Goal: Task Accomplishment & Management: Complete application form

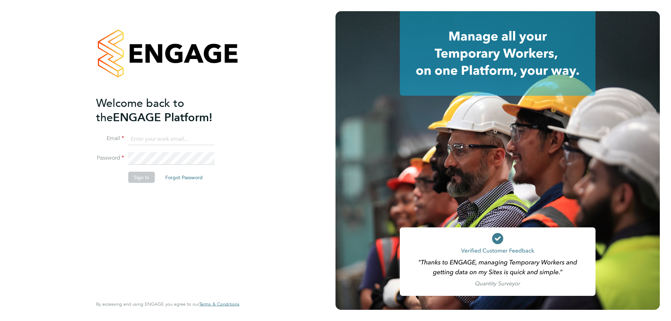
drag, startPoint x: 152, startPoint y: 140, endPoint x: 154, endPoint y: 145, distance: 5.9
click at [152, 140] on input at bounding box center [171, 139] width 86 height 13
type input "adamj@xede.co.uk"
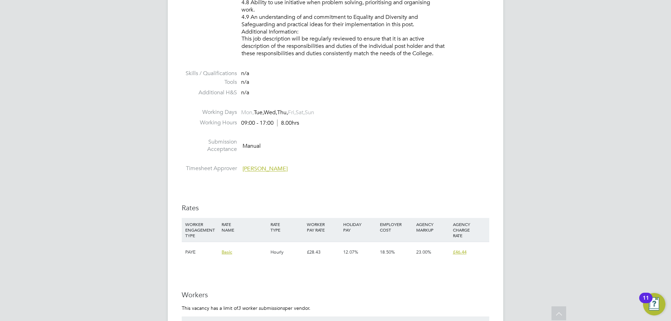
scroll to position [1118, 0]
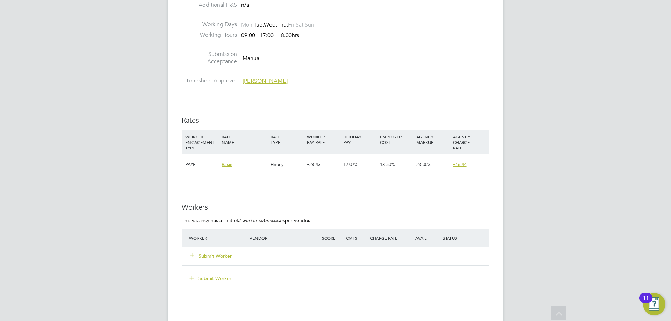
click at [220, 256] on button "Submit Worker" at bounding box center [211, 256] width 42 height 7
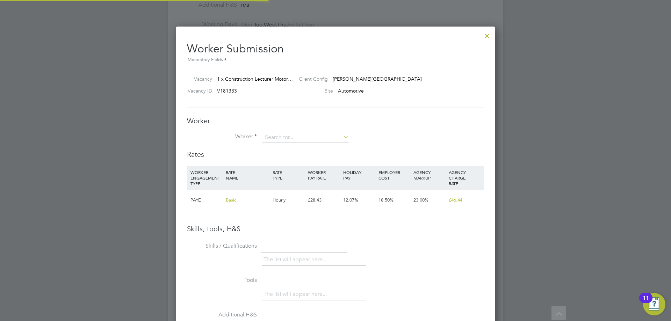
scroll to position [442, 320]
click at [272, 137] on input at bounding box center [305, 137] width 86 height 10
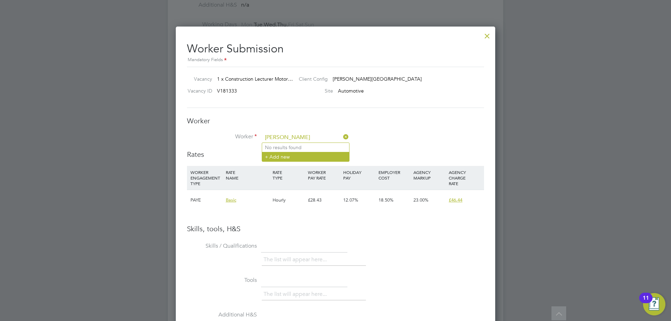
type input "[PERSON_NAME]"
click at [282, 156] on li "+ Add new" at bounding box center [305, 156] width 87 height 9
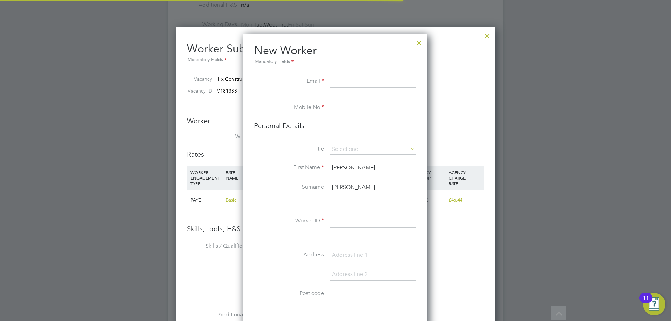
scroll to position [591, 185]
paste input "[EMAIL_ADDRESS][DOMAIN_NAME]"
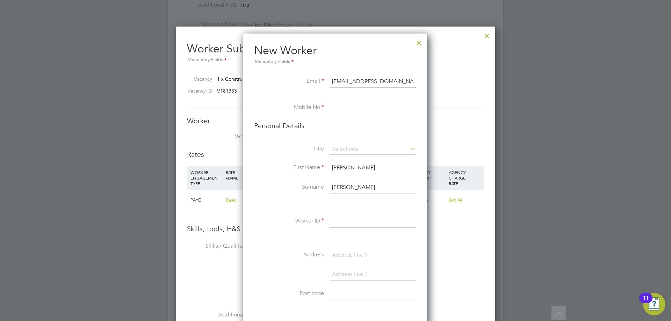
type input "[EMAIL_ADDRESS][DOMAIN_NAME]"
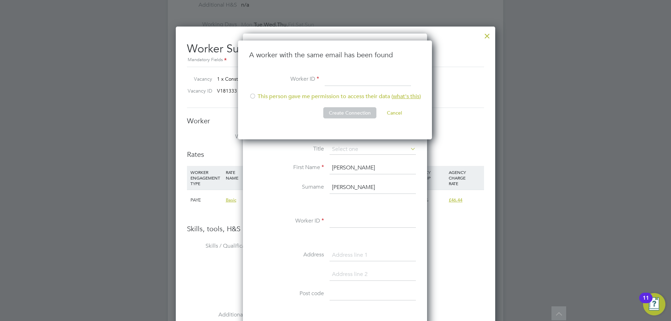
scroll to position [99, 195]
type input "63272"
click at [268, 98] on li "This person gave me permission to access their data ( what's this )" at bounding box center [335, 100] width 172 height 14
click at [354, 112] on button "Create Connection" at bounding box center [349, 112] width 53 height 11
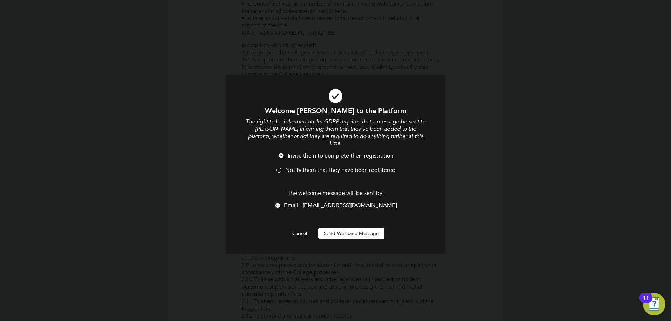
click at [349, 228] on button "Send Welcome Message" at bounding box center [351, 233] width 66 height 11
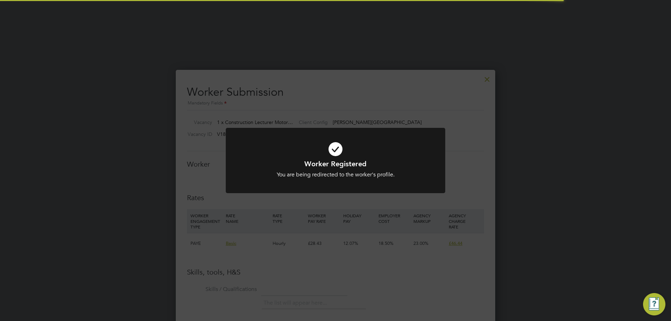
scroll to position [1118, 0]
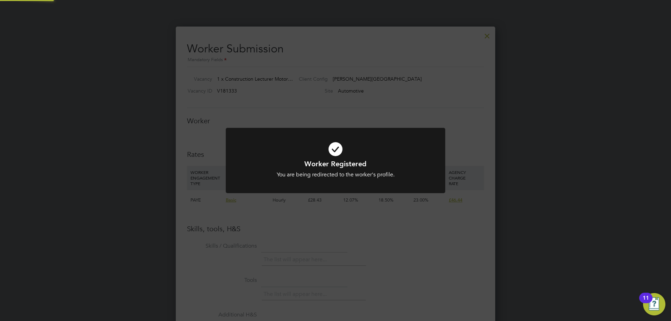
click at [347, 218] on div "Worker Registered You are being redirected to the worker's profile. Cancel Okay" at bounding box center [335, 160] width 671 height 321
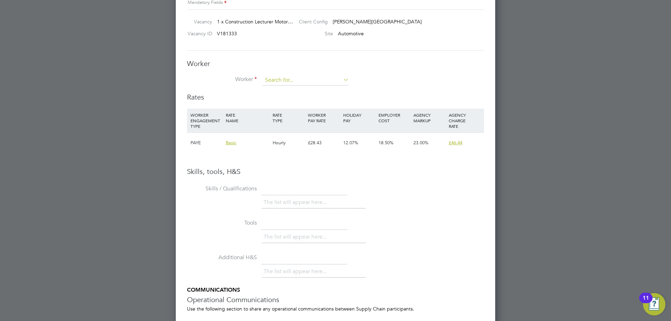
scroll to position [1153, 0]
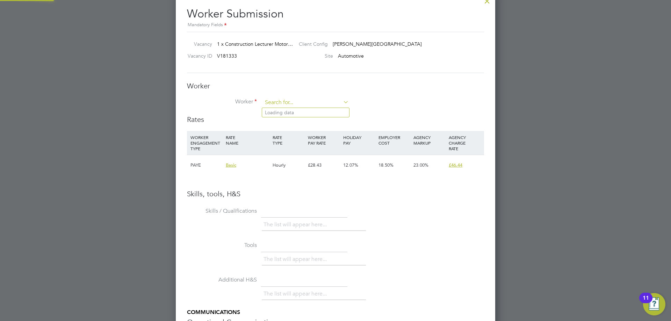
click at [286, 100] on input at bounding box center [305, 103] width 86 height 10
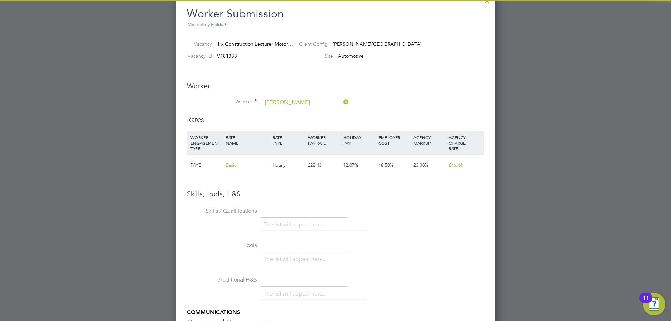
click at [307, 112] on b "[PERSON_NAME]" at bounding box center [327, 113] width 41 height 6
type input "[PERSON_NAME] (63272)"
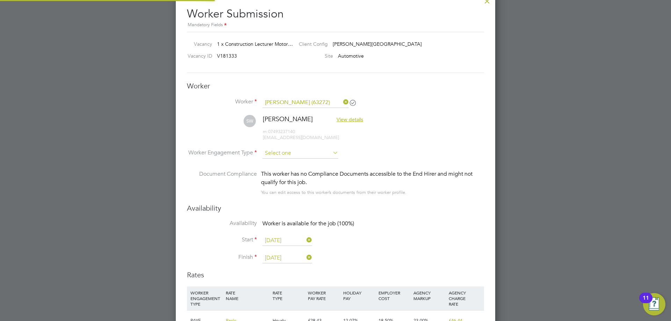
click at [289, 151] on input at bounding box center [300, 153] width 76 height 10
click at [287, 171] on li "PAYE" at bounding box center [300, 172] width 77 height 9
type input "PAYE"
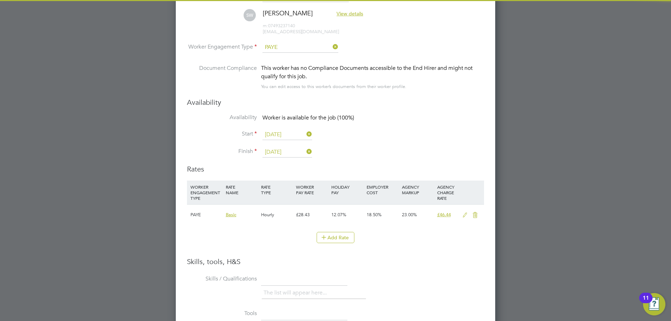
scroll to position [1293, 0]
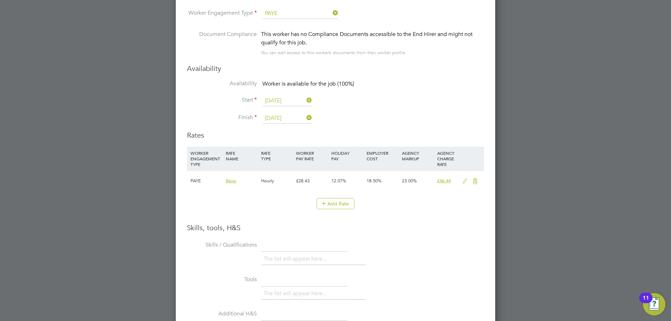
click at [466, 183] on icon at bounding box center [465, 182] width 9 height 6
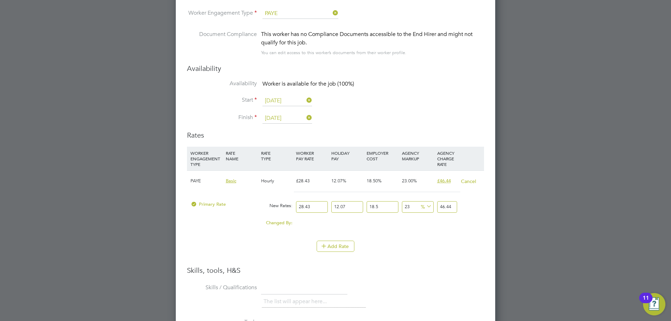
drag, startPoint x: 317, startPoint y: 208, endPoint x: 276, endPoint y: 207, distance: 41.6
click at [276, 207] on div "Primary Rate New Rates: 28.43 12.07 n/a 18.5 n/a 23 0 % 46.44" at bounding box center [335, 207] width 297 height 19
type input "4"
type input "6.53390514"
type input "40"
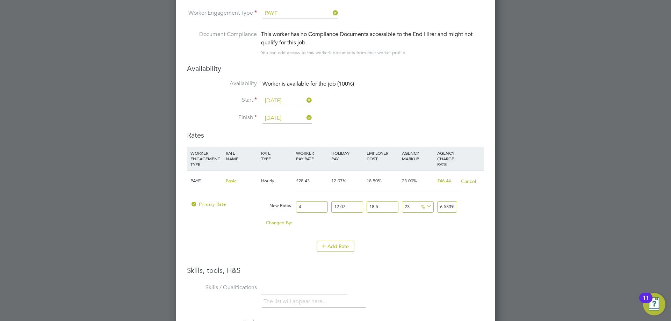
type input "65.3390514"
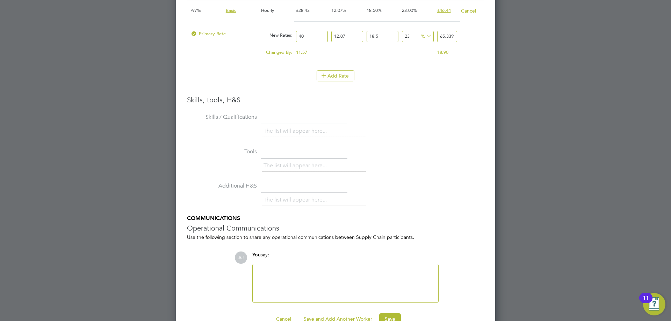
scroll to position [1481, 0]
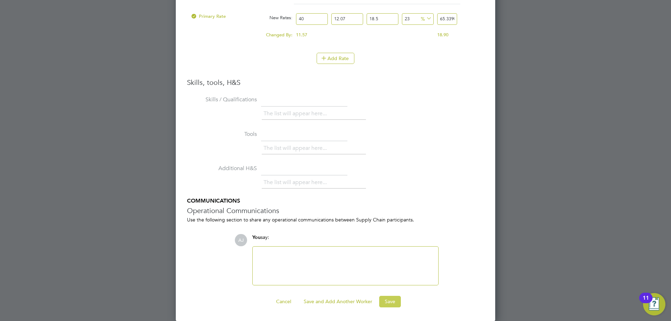
type input "40"
click at [391, 302] on button "Save" at bounding box center [390, 301] width 22 height 11
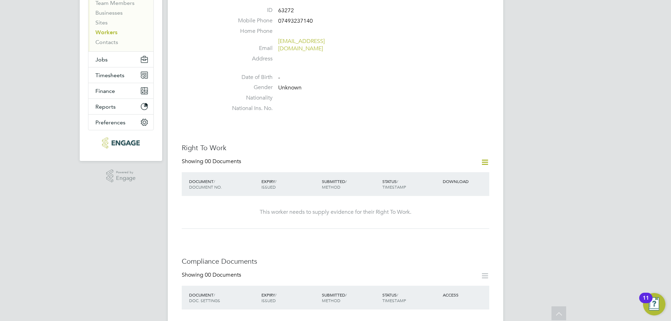
scroll to position [0, 0]
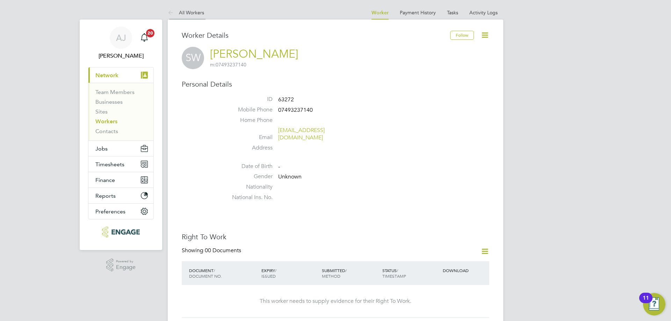
click at [175, 11] on icon at bounding box center [172, 13] width 9 height 9
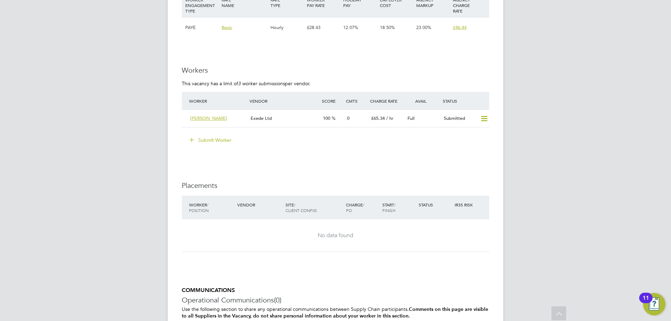
scroll to position [1193, 0]
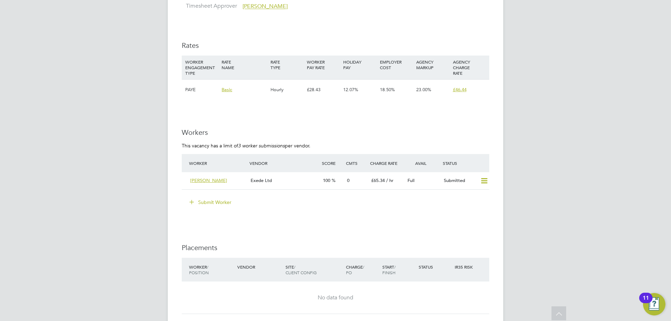
click at [221, 203] on button "Submit Worker" at bounding box center [211, 202] width 52 height 11
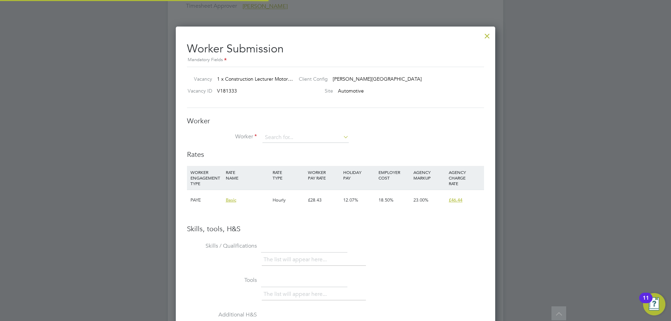
scroll to position [442, 320]
click at [287, 136] on input at bounding box center [305, 137] width 86 height 10
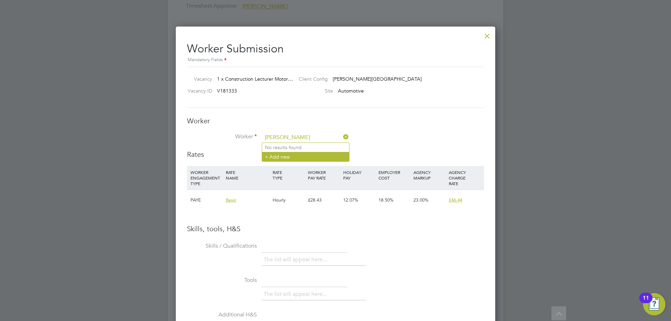
type input "Edward"
click at [278, 156] on li "+ Add new" at bounding box center [305, 156] width 87 height 9
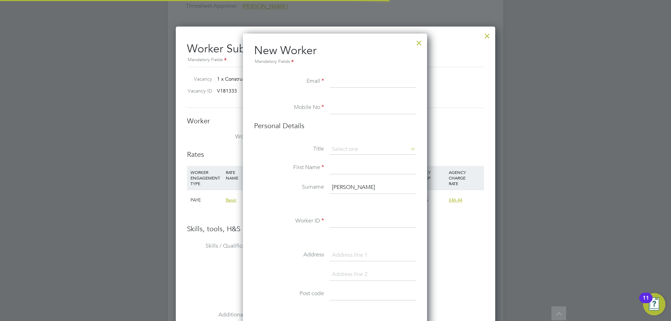
scroll to position [591, 185]
paste input "ednyarko@hotmail.co.uk"
type input "ednyarko@hotmail.co.uk"
click at [349, 107] on input at bounding box center [373, 108] width 86 height 13
paste input "7460585402"
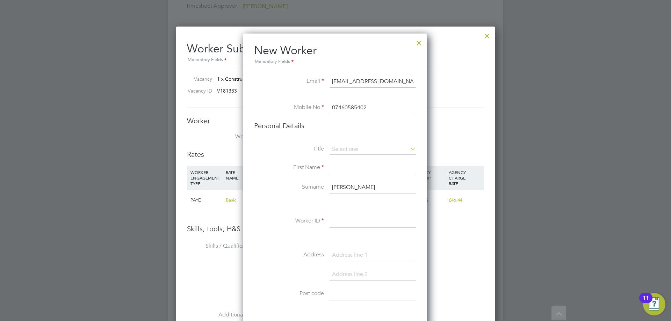
type input "07460585402"
click at [379, 135] on li "Personal Details" at bounding box center [335, 132] width 162 height 23
click at [347, 170] on input at bounding box center [373, 168] width 86 height 13
click at [347, 168] on input at bounding box center [373, 168] width 86 height 13
type input "Edward"
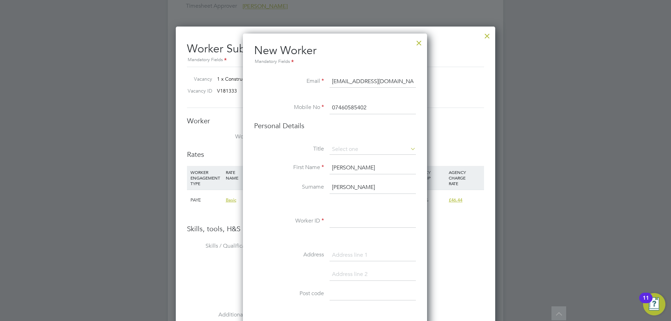
drag, startPoint x: 344, startPoint y: 188, endPoint x: 277, endPoint y: 193, distance: 66.6
click at [273, 195] on li "Surname Edward" at bounding box center [335, 191] width 162 height 20
type input "Nyarko"
click at [352, 217] on input at bounding box center [373, 221] width 86 height 13
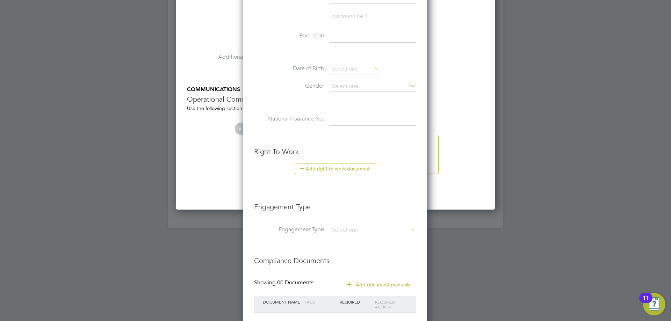
scroll to position [1496, 0]
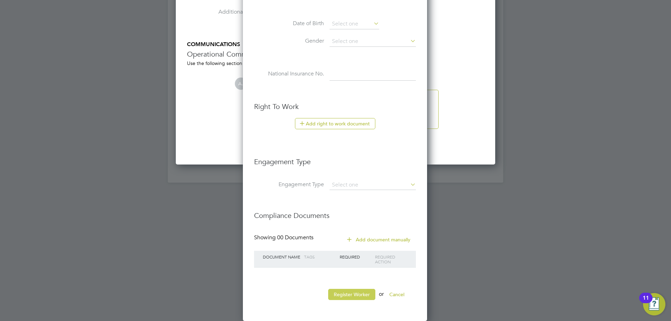
type input "126194"
click at [364, 294] on button "Register Worker" at bounding box center [351, 294] width 47 height 11
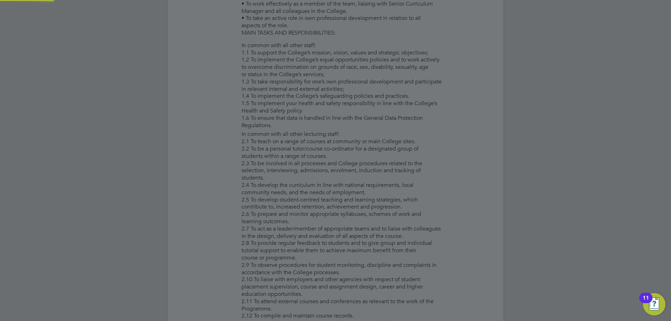
scroll to position [0, 0]
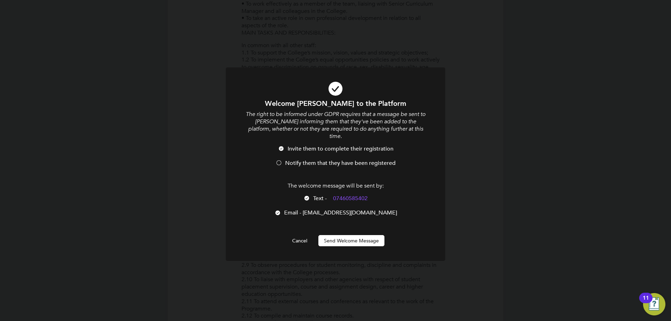
click at [342, 235] on button "Send Welcome Message" at bounding box center [351, 240] width 66 height 11
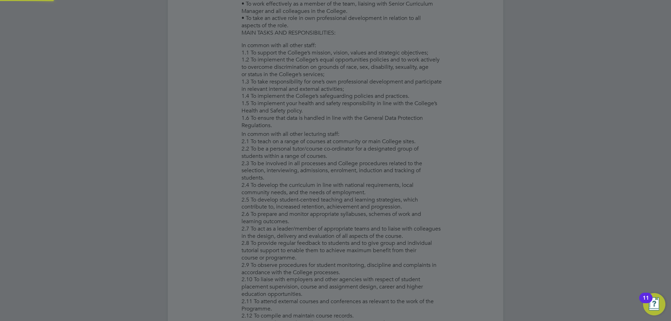
type input "Edward Nyarko (126194)"
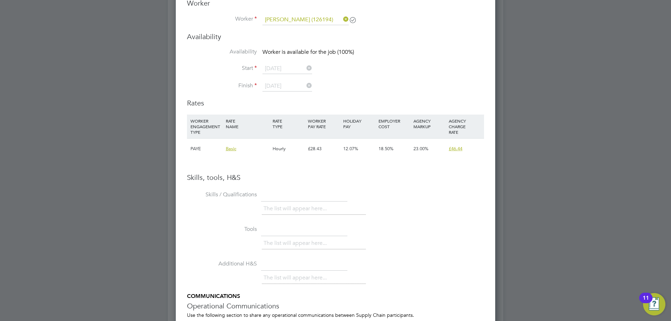
scroll to position [1228, 0]
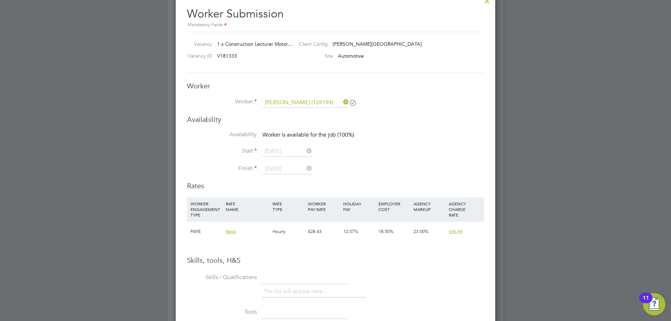
click at [418, 145] on li "Availability Worker is available for the job (100%)" at bounding box center [335, 139] width 297 height 16
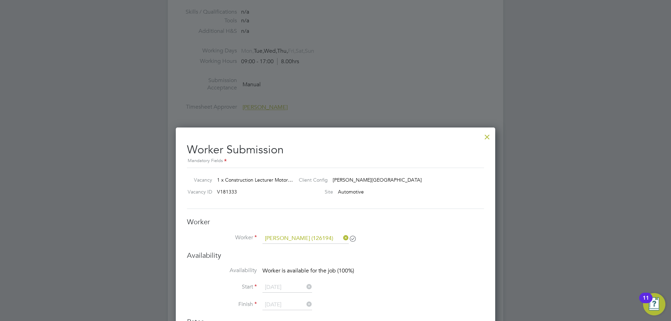
scroll to position [1088, 0]
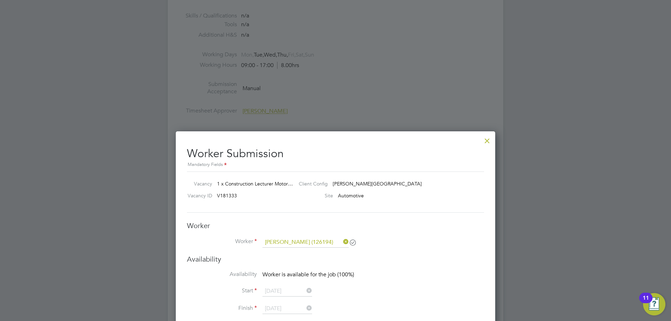
click at [488, 140] on div at bounding box center [487, 139] width 13 height 13
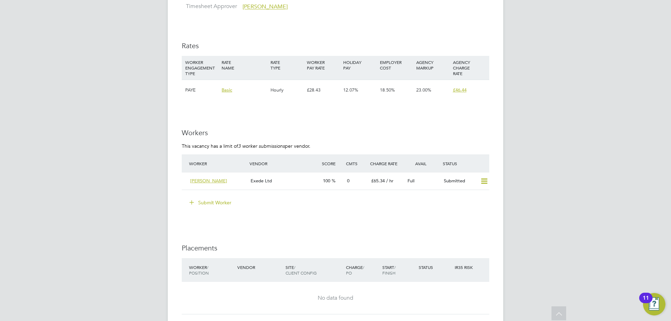
scroll to position [1193, 0]
click at [220, 199] on button "Submit Worker" at bounding box center [211, 202] width 52 height 11
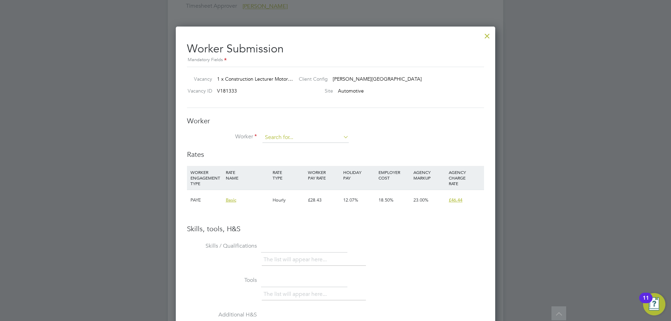
click at [299, 136] on input at bounding box center [305, 137] width 86 height 10
click at [290, 146] on li "Edward N yarko (126194)" at bounding box center [305, 147] width 87 height 9
type input "Edward Nyarko (126194)"
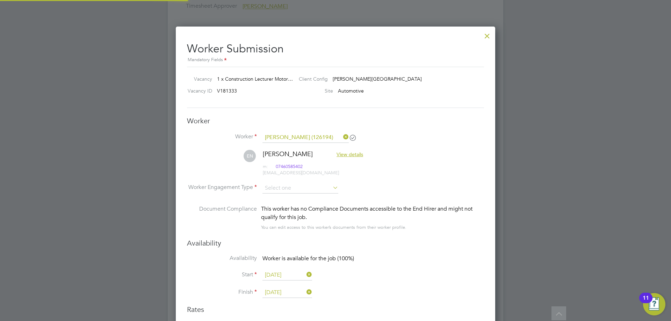
scroll to position [586, 320]
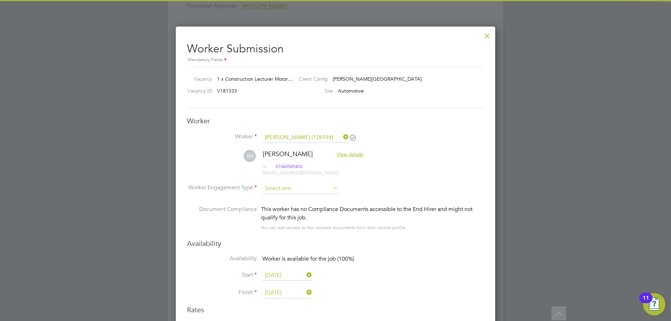
click at [292, 188] on input at bounding box center [300, 188] width 76 height 10
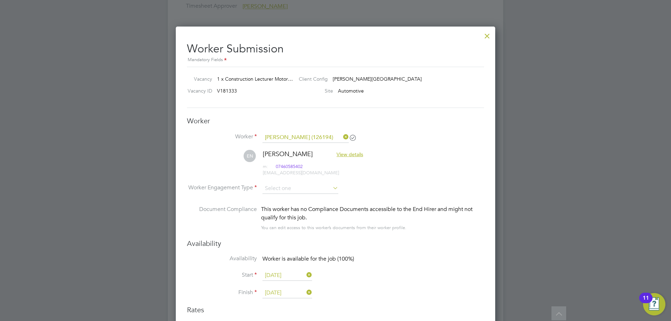
click at [291, 204] on li "PAYE" at bounding box center [300, 207] width 77 height 9
type input "PAYE"
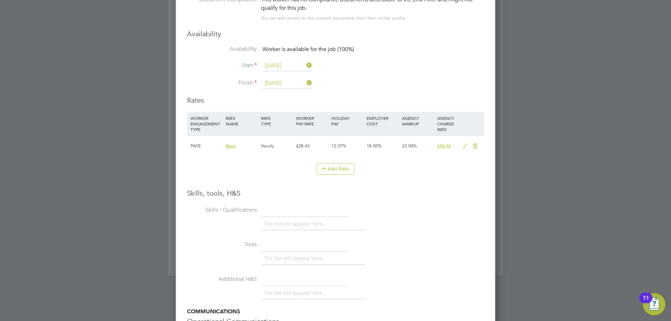
click at [466, 145] on icon at bounding box center [465, 147] width 9 height 6
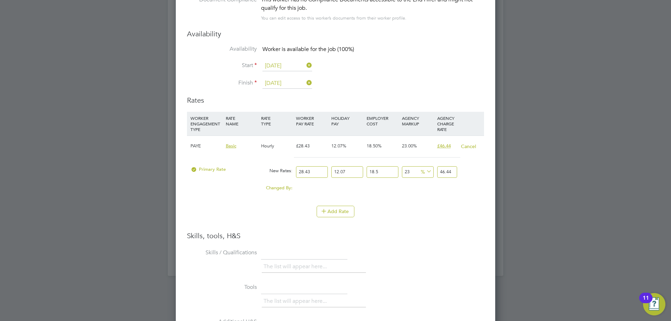
drag, startPoint x: 332, startPoint y: 171, endPoint x: 306, endPoint y: 171, distance: 25.5
click at [306, 171] on div "Primary Rate New Rates: 28.43 12.07 n/a 18.5 n/a 23 0 % 46.44" at bounding box center [335, 172] width 297 height 19
type input "46.43973078255"
drag, startPoint x: 312, startPoint y: 170, endPoint x: 295, endPoint y: 170, distance: 17.5
click at [295, 171] on div "28.43" at bounding box center [311, 172] width 35 height 19
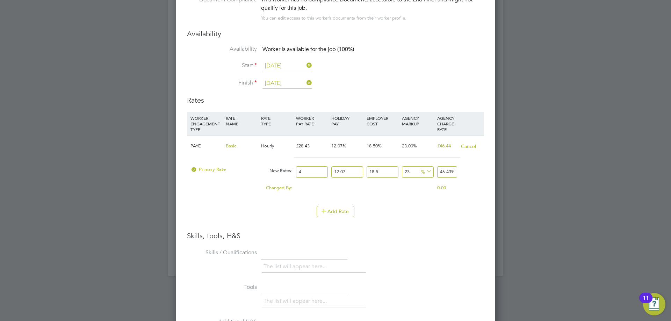
type input "40"
type input "65.3390514"
type input "40"
drag, startPoint x: 432, startPoint y: 260, endPoint x: 415, endPoint y: 223, distance: 41.1
click at [433, 260] on li "Skills / Qualifications The list will appear here..." at bounding box center [335, 264] width 297 height 35
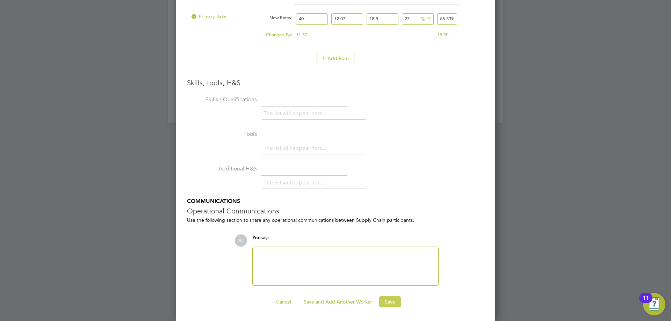
click at [387, 303] on button "Save" at bounding box center [390, 301] width 22 height 11
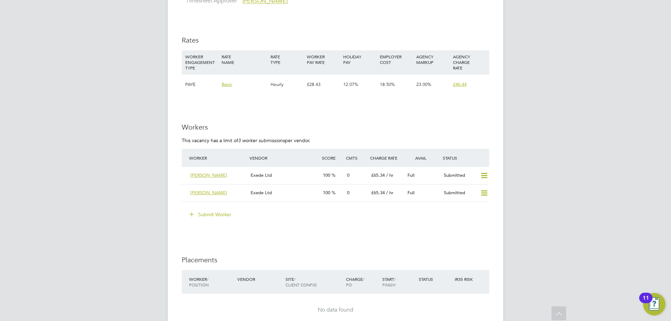
scroll to position [1293, 0]
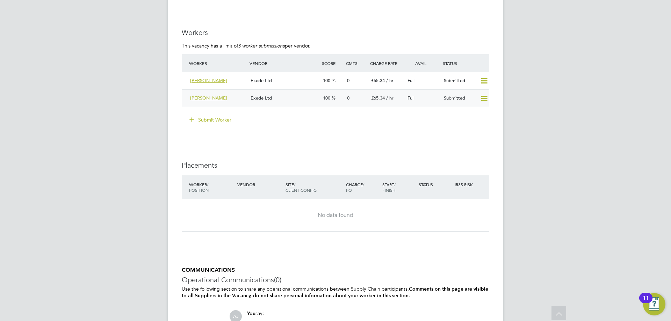
click at [287, 99] on div "Exede Ltd" at bounding box center [284, 99] width 72 height 12
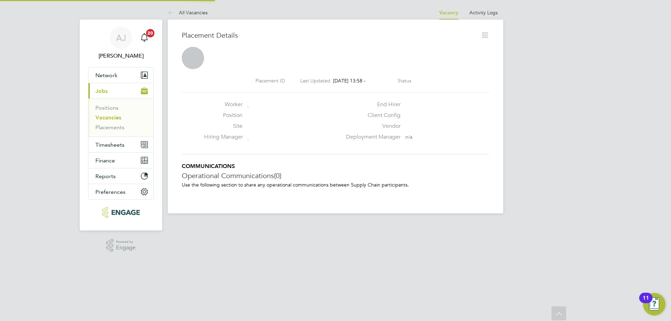
scroll to position [3, 3]
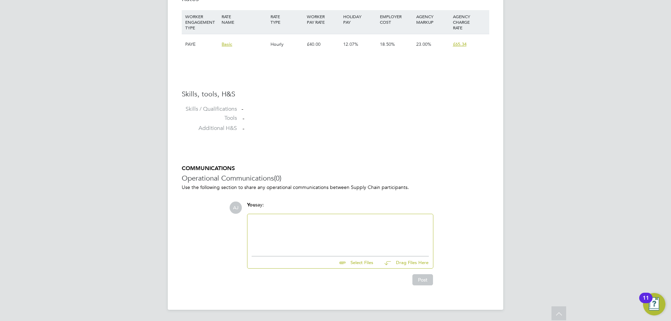
click at [294, 230] on div at bounding box center [340, 233] width 177 height 30
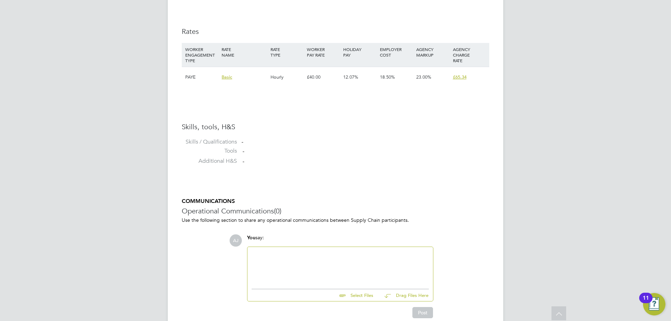
scroll to position [489, 0]
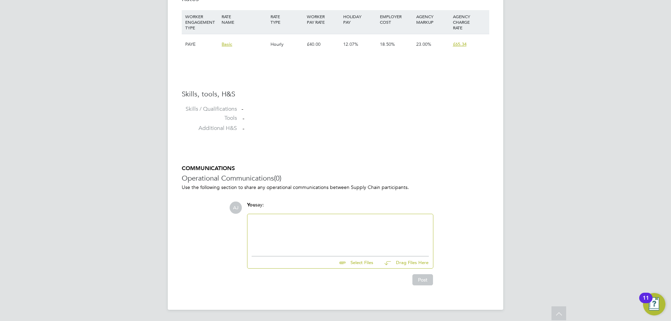
click at [361, 263] on input "file" at bounding box center [376, 262] width 105 height 10
type input "C:\fakepath\63272-AJ (2).pdf"
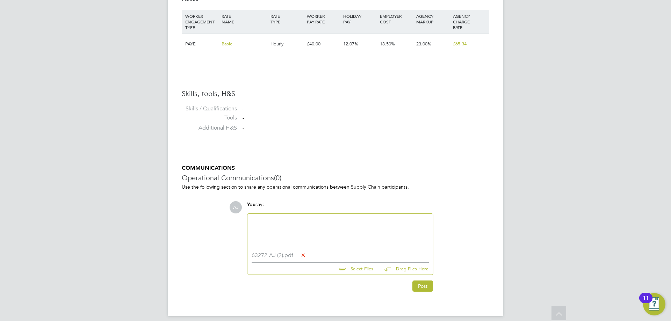
click at [308, 220] on div at bounding box center [340, 233] width 177 height 30
paste div
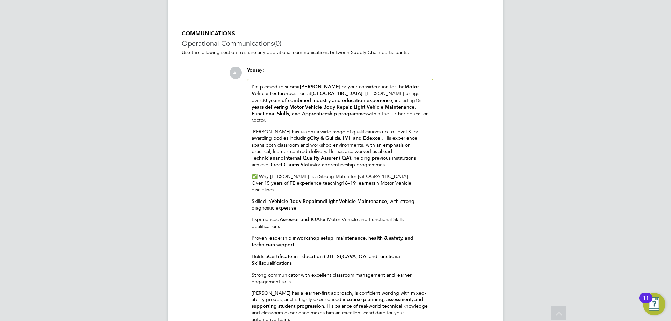
scroll to position [697, 0]
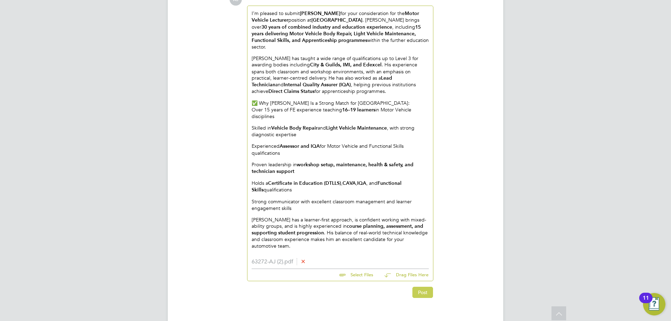
click at [421, 287] on button "Post" at bounding box center [422, 292] width 21 height 11
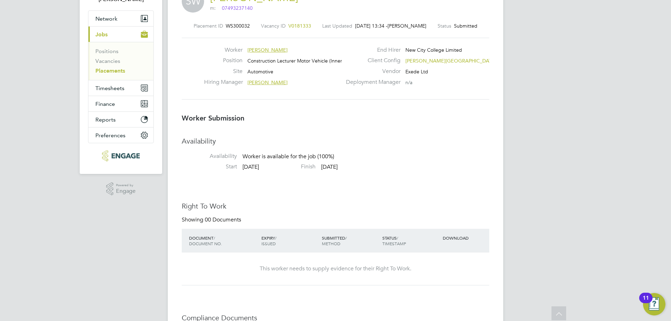
scroll to position [0, 0]
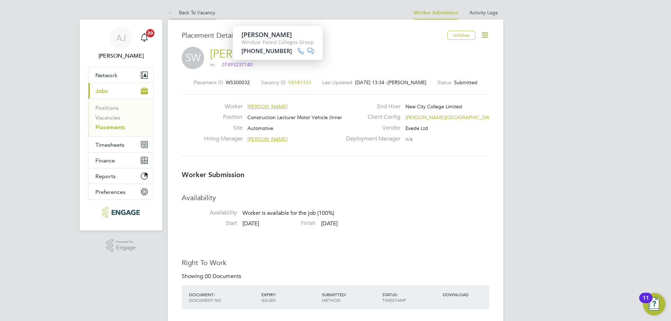
click at [189, 10] on link "Back To Vacancy" at bounding box center [192, 12] width 48 height 6
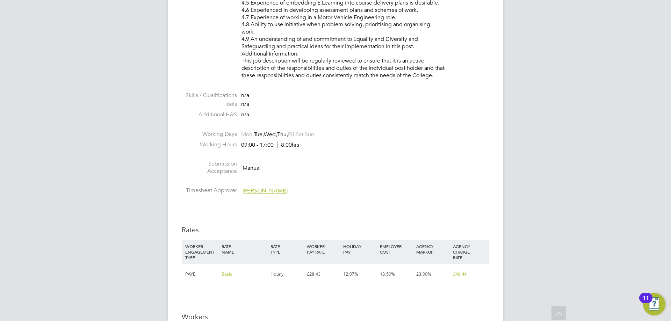
scroll to position [1153, 0]
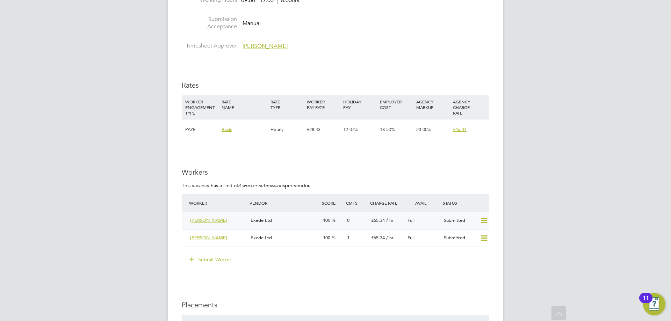
click at [300, 221] on div "Exede Ltd" at bounding box center [284, 221] width 72 height 12
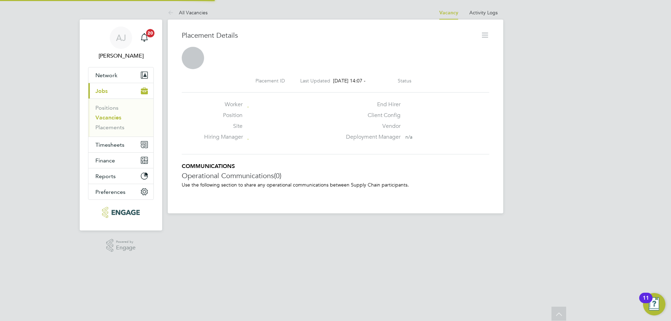
scroll to position [3, 3]
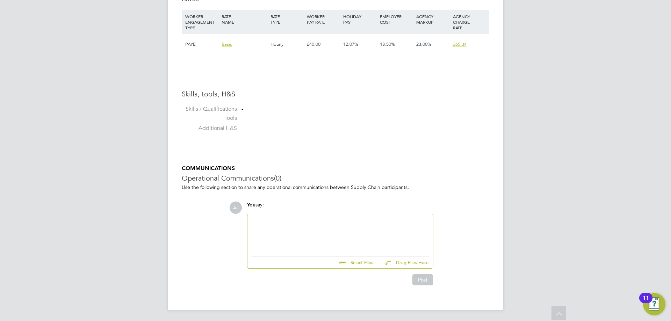
click at [360, 263] on input "file" at bounding box center [376, 262] width 105 height 10
type input "C:\fakepath\126194AJ (1).pdf"
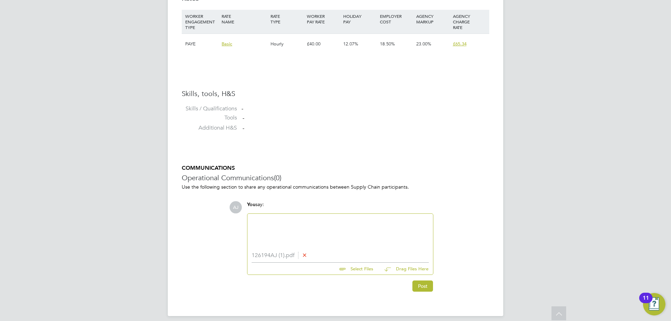
click at [311, 215] on div at bounding box center [340, 233] width 186 height 38
click at [312, 225] on div at bounding box center [340, 233] width 177 height 30
paste div
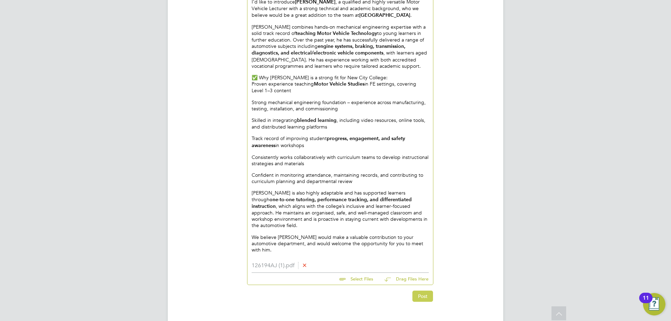
click at [428, 291] on button "Post" at bounding box center [422, 296] width 21 height 11
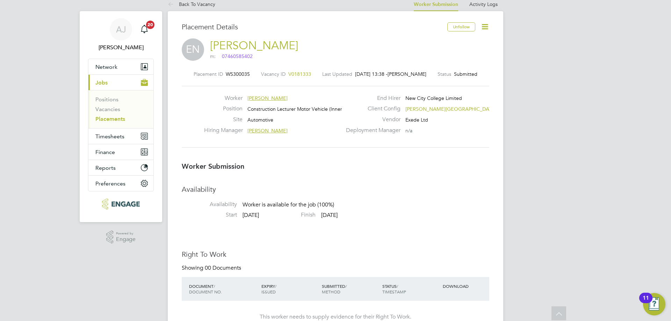
scroll to position [0, 0]
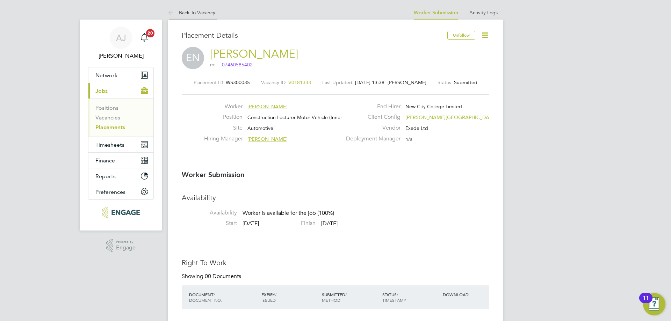
click at [190, 13] on link "Back To Vacancy" at bounding box center [192, 12] width 48 height 6
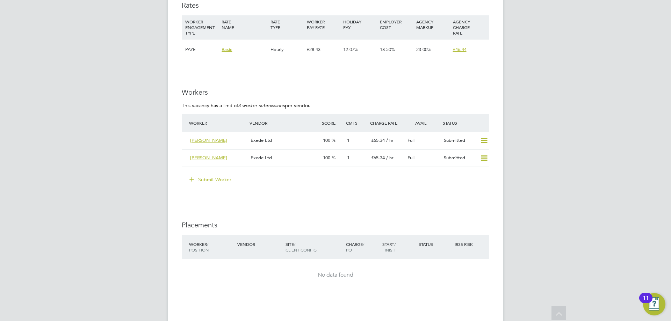
scroll to position [1188, 0]
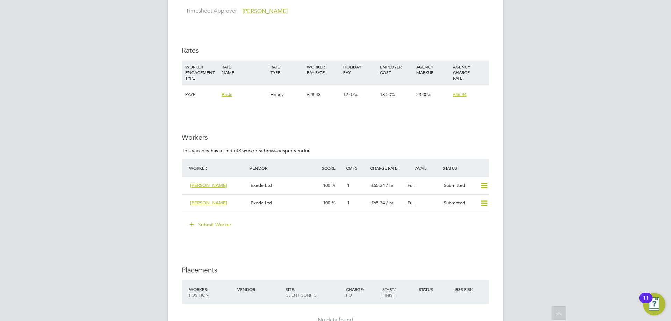
click at [220, 222] on button "Submit Worker" at bounding box center [211, 224] width 52 height 11
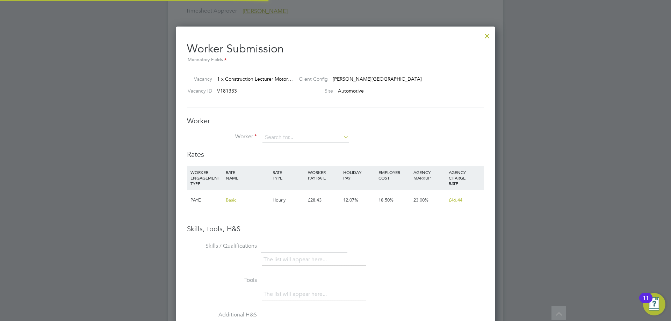
scroll to position [3, 3]
click at [288, 136] on input at bounding box center [305, 137] width 86 height 10
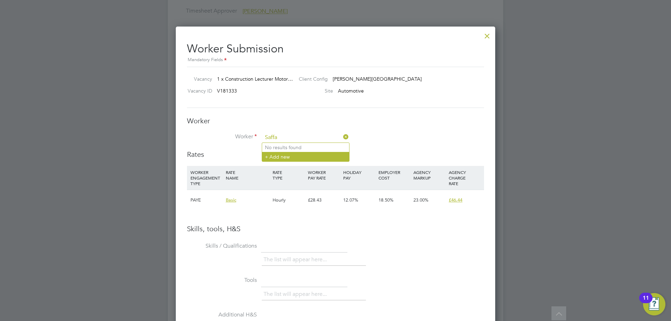
type input "Saffa"
click at [287, 154] on li "+ Add new" at bounding box center [305, 156] width 87 height 9
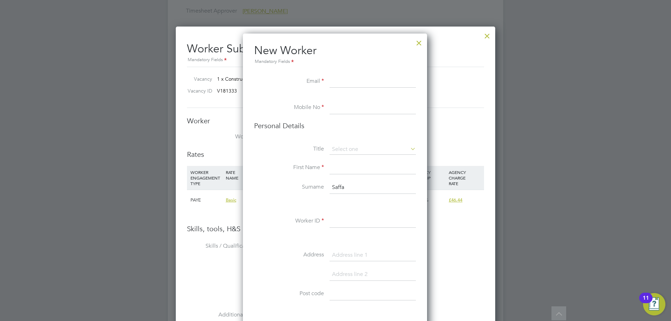
paste input "hardingsaffa@gmail.com"
type input "hardingsaffa@gmail.com"
click at [334, 110] on input at bounding box center [373, 108] width 86 height 13
paste input "7442770272"
type input "07442770272"
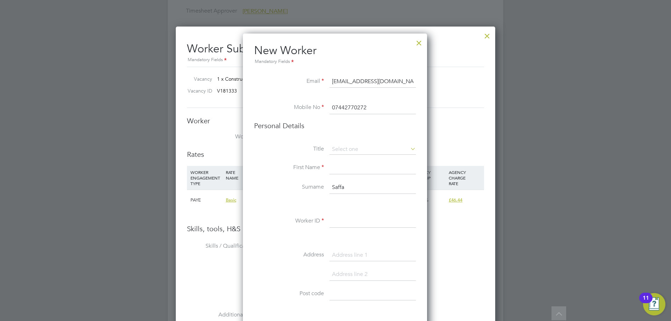
click at [355, 128] on h3 "Personal Details" at bounding box center [335, 125] width 162 height 9
click at [347, 167] on input at bounding box center [373, 168] width 86 height 13
type input "Saffa"
type input "Harding"
drag, startPoint x: 359, startPoint y: 218, endPoint x: 360, endPoint y: 210, distance: 8.1
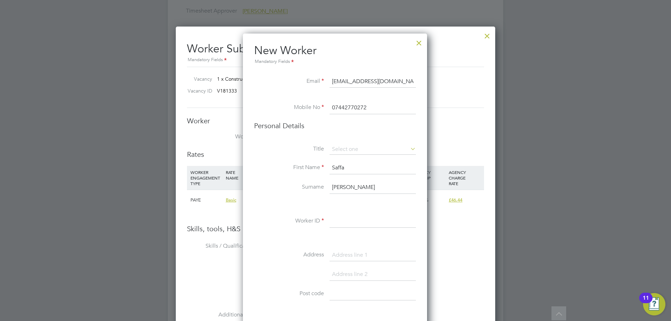
click at [358, 218] on input at bounding box center [373, 221] width 86 height 13
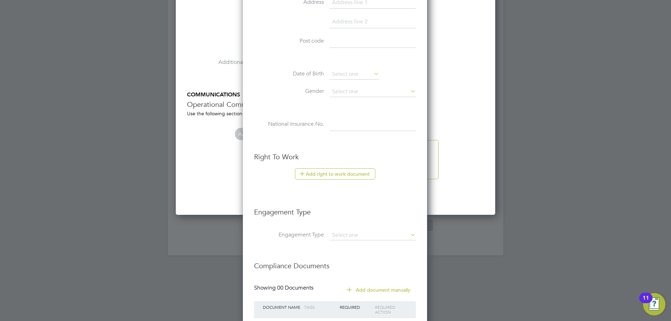
scroll to position [1491, 0]
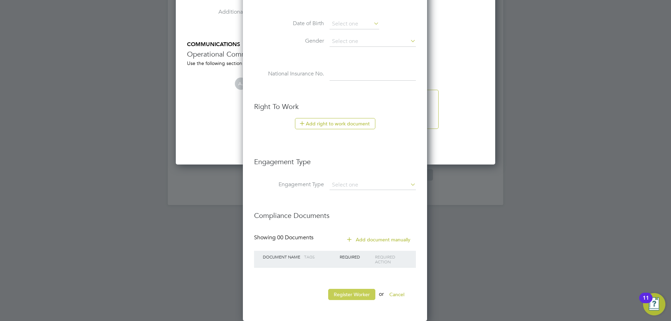
type input "107683"
click at [350, 297] on button "Register Worker" at bounding box center [351, 294] width 47 height 11
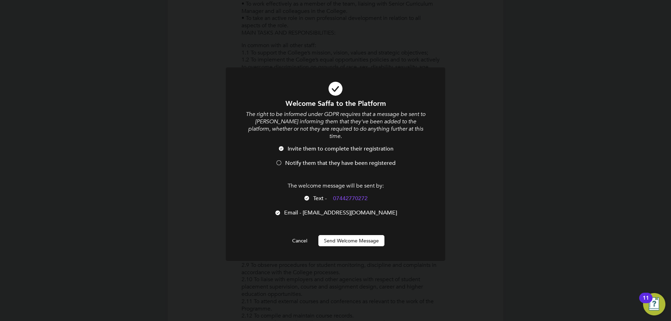
scroll to position [591, 185]
drag, startPoint x: 360, startPoint y: 234, endPoint x: 247, endPoint y: 217, distance: 114.9
click at [247, 217] on div "Welcome Saffa to the Platform The right to be informed under GDPR requires that…" at bounding box center [336, 172] width 182 height 147
click at [277, 160] on div at bounding box center [278, 163] width 7 height 7
click at [340, 235] on button "Send Welcome Message" at bounding box center [351, 240] width 66 height 11
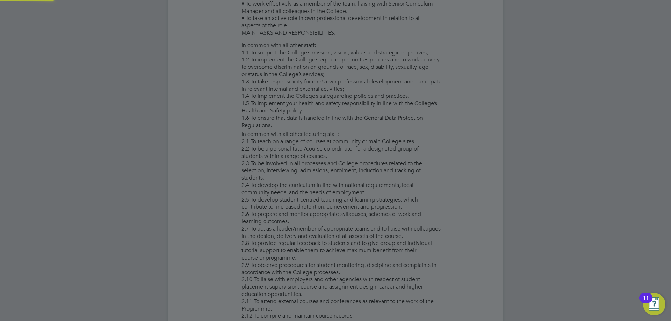
type input "Saffa Harding (107683)"
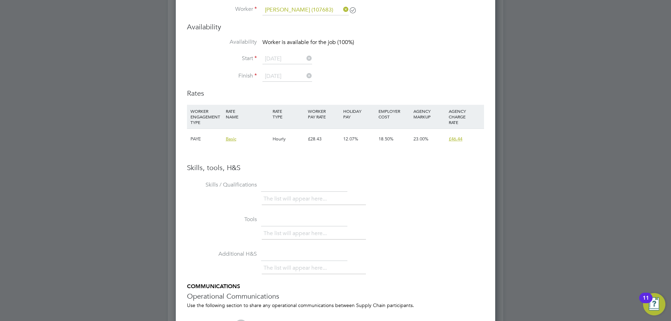
scroll to position [1328, 0]
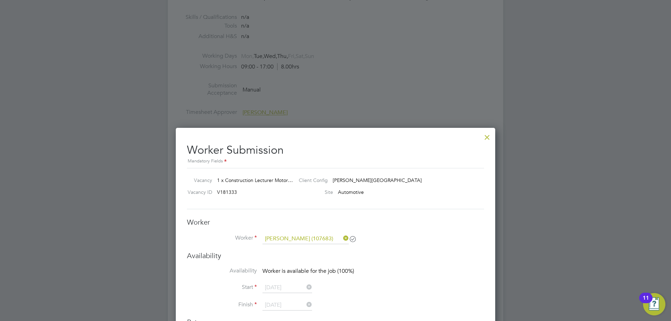
click at [491, 137] on div at bounding box center [487, 135] width 13 height 13
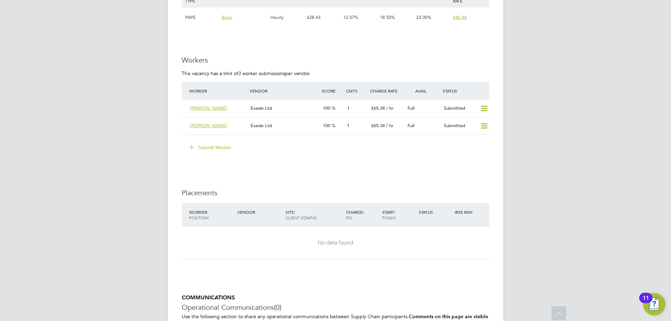
scroll to position [1211, 0]
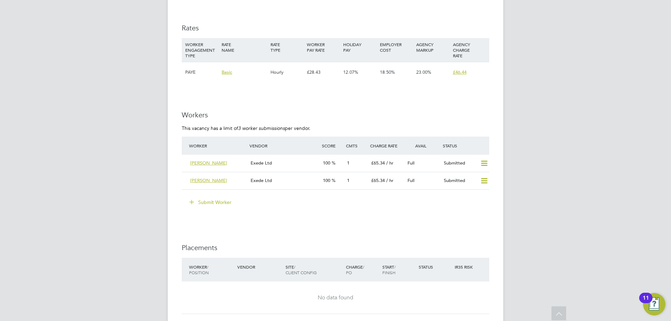
click at [218, 202] on button "Submit Worker" at bounding box center [211, 202] width 52 height 11
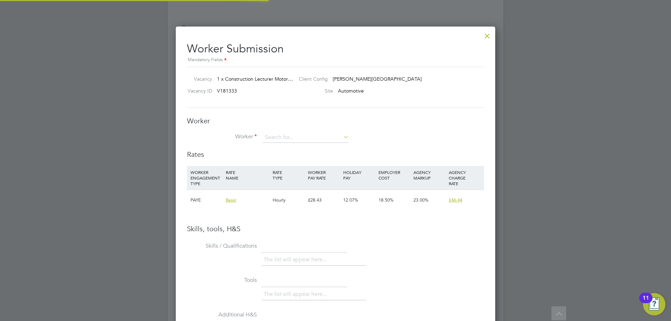
scroll to position [442, 320]
click at [313, 135] on input at bounding box center [305, 137] width 86 height 10
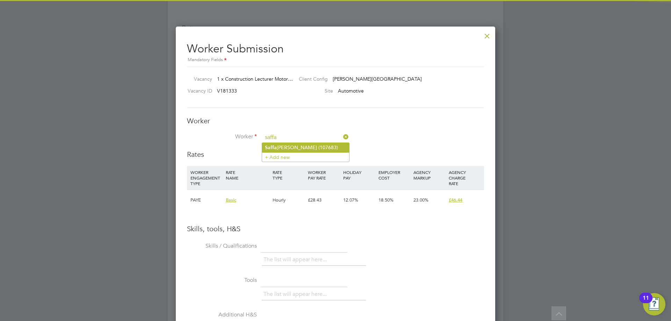
click at [298, 148] on li "Saffa Harding (107683)" at bounding box center [305, 147] width 87 height 9
type input "Saffa Harding (107683)"
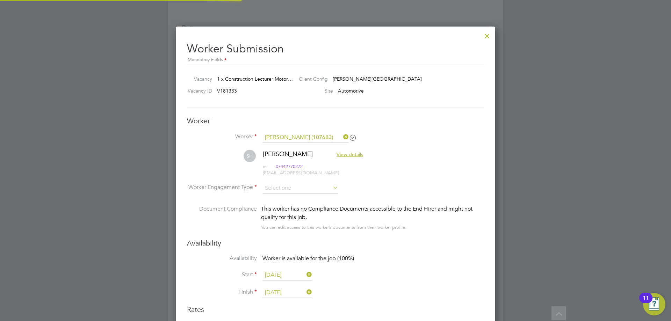
scroll to position [597, 320]
click at [303, 187] on input at bounding box center [300, 188] width 76 height 10
click at [293, 203] on li "PAYE" at bounding box center [300, 207] width 77 height 9
type input "PAYE"
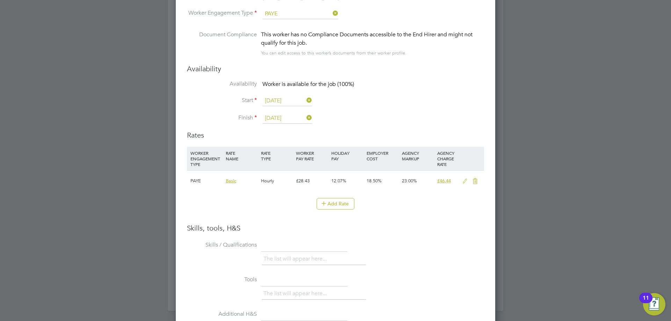
click at [466, 180] on icon at bounding box center [465, 182] width 9 height 6
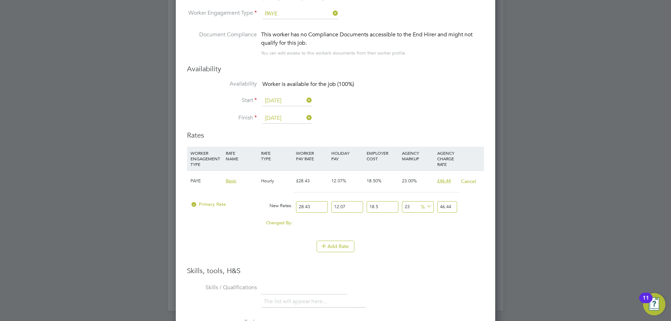
drag, startPoint x: 311, startPoint y: 205, endPoint x: 245, endPoint y: 204, distance: 65.7
click at [245, 204] on div "Primary Rate New Rates: 28.43 12.07 n/a 18.5 n/a 23 0 % 46.44" at bounding box center [335, 207] width 297 height 19
type input "3"
type input "4.900428855"
type input "30"
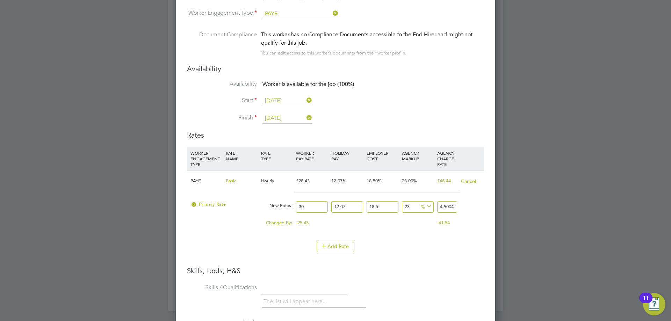
type input "49.00428855"
click at [398, 293] on li "Skills / Qualifications The list will appear here..." at bounding box center [335, 299] width 297 height 35
drag, startPoint x: 319, startPoint y: 208, endPoint x: 283, endPoint y: 208, distance: 36.0
click at [283, 208] on div "Primary Rate New Rates: 30 12.07 n/a 18.5 n/a 23 9.16340355 % 49.00428855" at bounding box center [335, 207] width 297 height 19
type input "3"
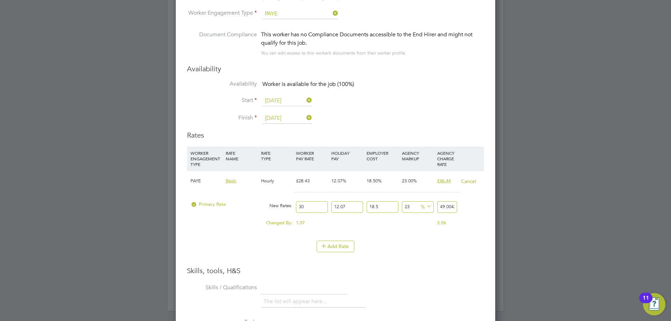
type input "4.900428855"
type input "35"
type input "57.171669975"
type input "35"
click at [392, 259] on li "WORKER ENGAGEMENT TYPE RATE NAME RATE TYPE WORKER PAY RATE HOLIDAY PAY EMPLOYER…" at bounding box center [335, 206] width 297 height 119
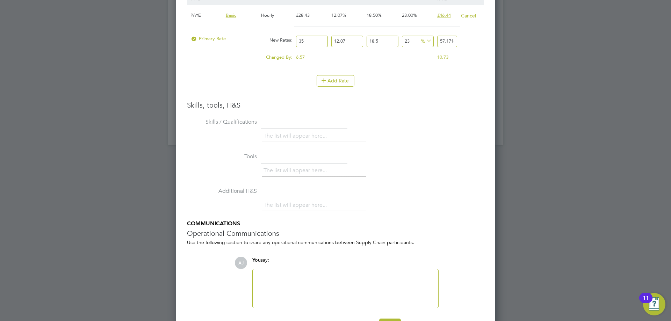
scroll to position [1573, 0]
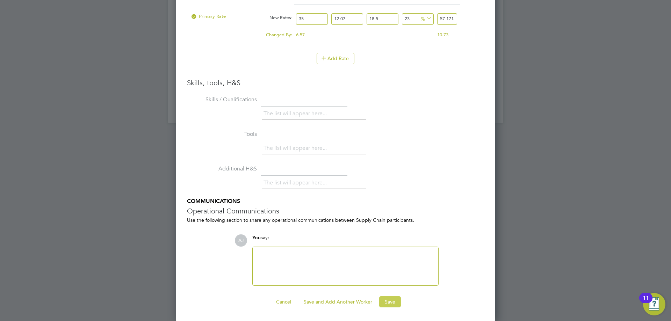
click at [387, 301] on button "Save" at bounding box center [390, 301] width 22 height 11
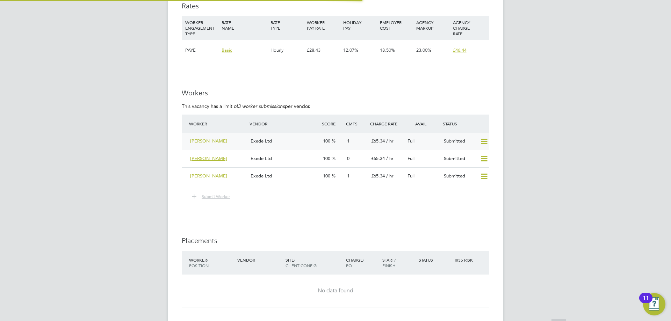
scroll to position [1211, 0]
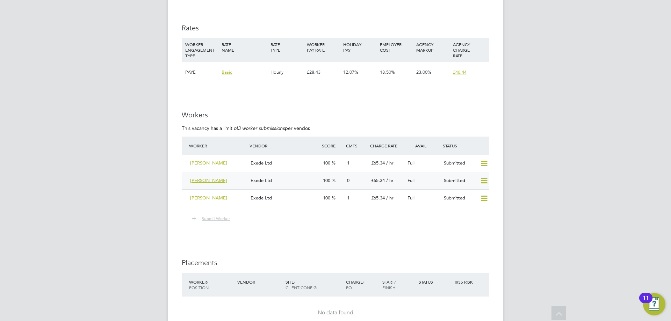
click at [287, 182] on div "Exede Ltd" at bounding box center [284, 181] width 72 height 12
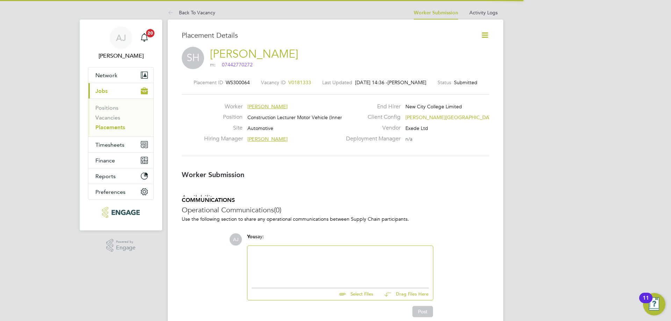
scroll to position [3, 3]
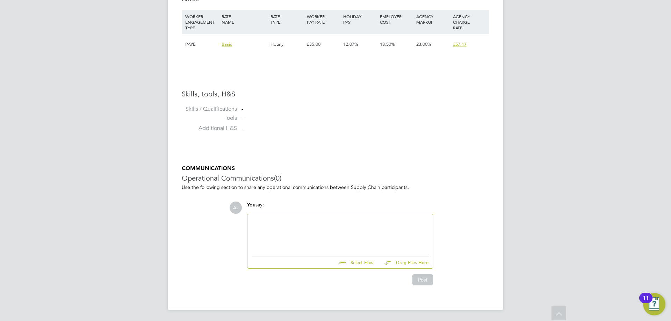
click at [287, 222] on div at bounding box center [340, 233] width 177 height 30
paste div
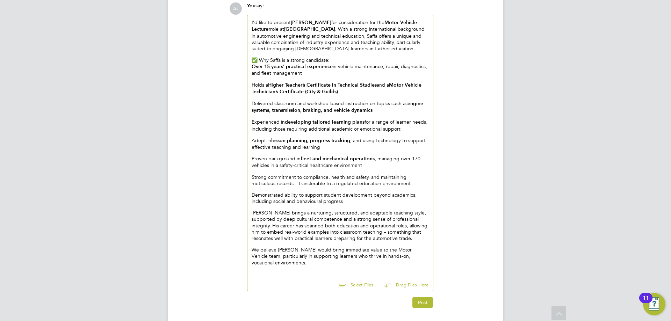
scroll to position [707, 0]
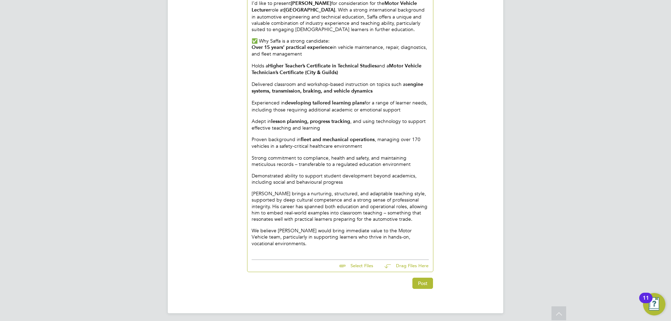
click at [360, 263] on input "file" at bounding box center [376, 265] width 105 height 10
type input "C:\fakepath\107683AJ.pdf"
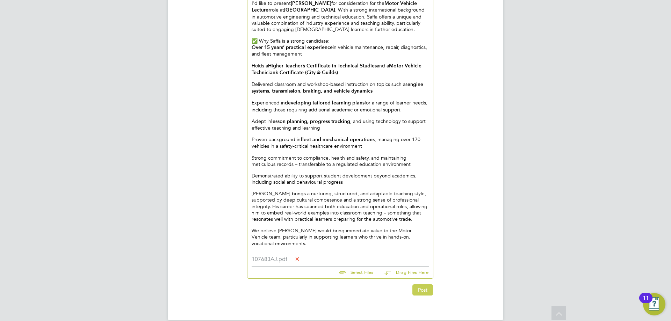
click at [423, 287] on button "Post" at bounding box center [422, 289] width 21 height 11
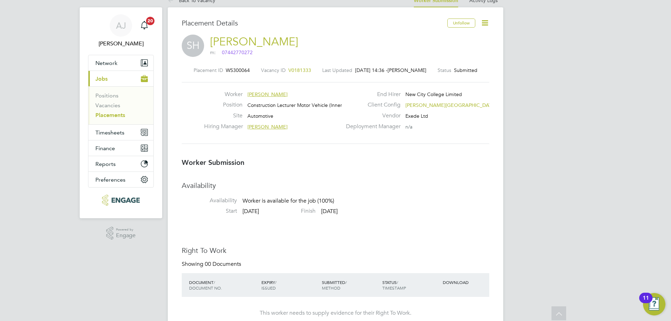
scroll to position [0, 0]
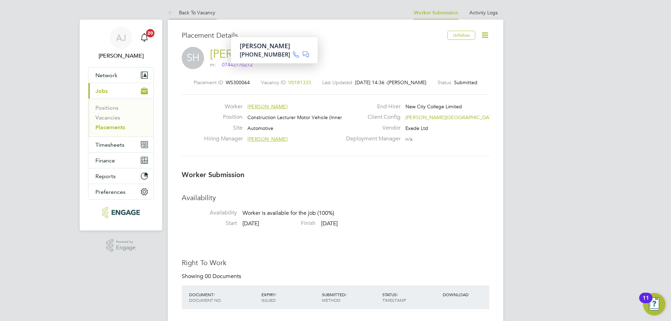
click at [175, 10] on icon at bounding box center [172, 13] width 9 height 9
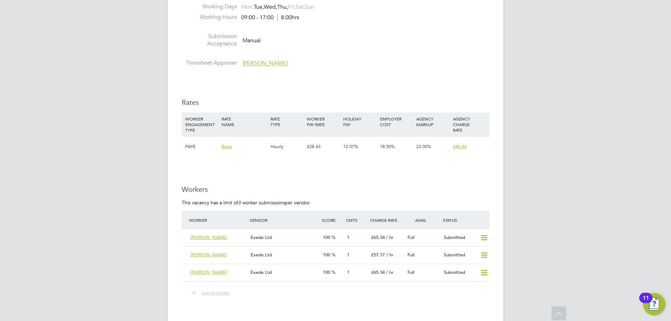
scroll to position [1223, 0]
